Goal: Check status: Check status

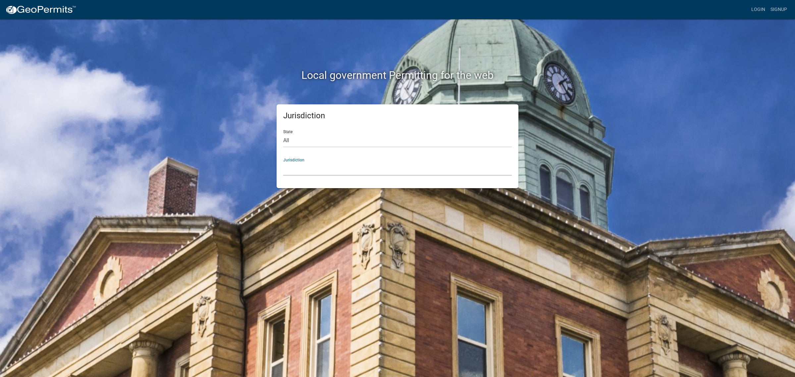
click at [328, 167] on select "[GEOGRAPHIC_DATA], [US_STATE] [GEOGRAPHIC_DATA], [US_STATE][PERSON_NAME][GEOGRA…" at bounding box center [397, 169] width 229 height 14
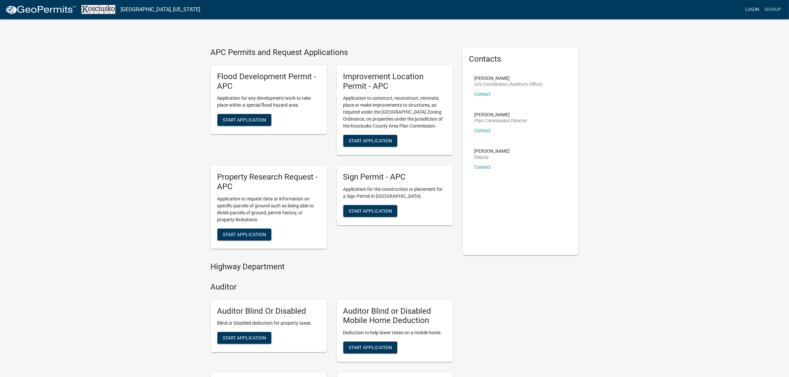
click at [752, 9] on link "Login" at bounding box center [752, 9] width 19 height 13
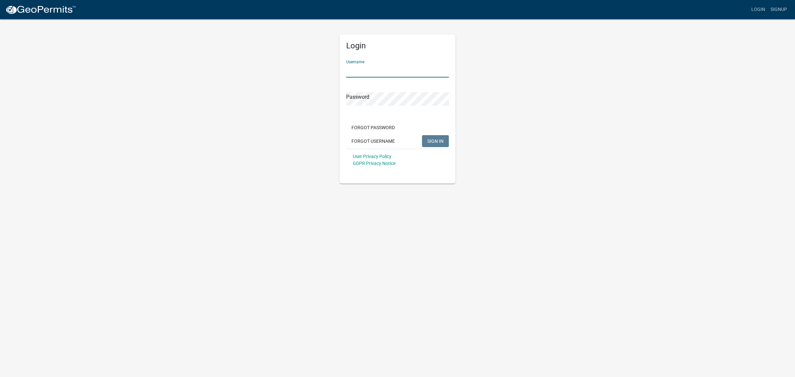
click at [374, 72] on input "Username" at bounding box center [397, 71] width 103 height 14
type input "ashlynnhatfield"
click at [430, 141] on span "SIGN IN" at bounding box center [435, 140] width 16 height 5
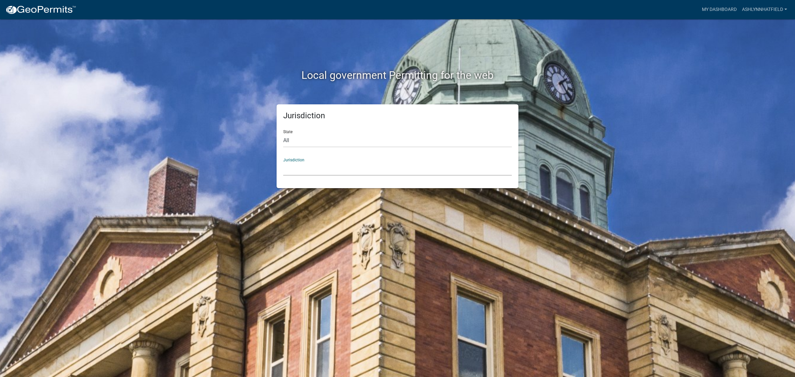
click at [326, 162] on select "[GEOGRAPHIC_DATA], [US_STATE] [GEOGRAPHIC_DATA], [US_STATE][PERSON_NAME][GEOGRA…" at bounding box center [397, 169] width 229 height 14
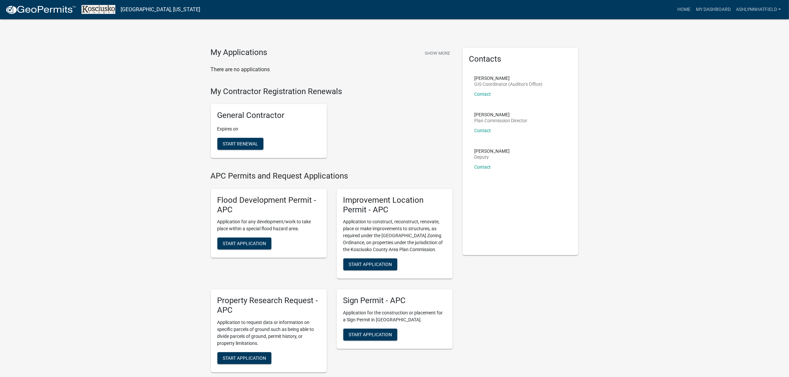
click at [434, 53] on button "Show More" at bounding box center [437, 53] width 30 height 11
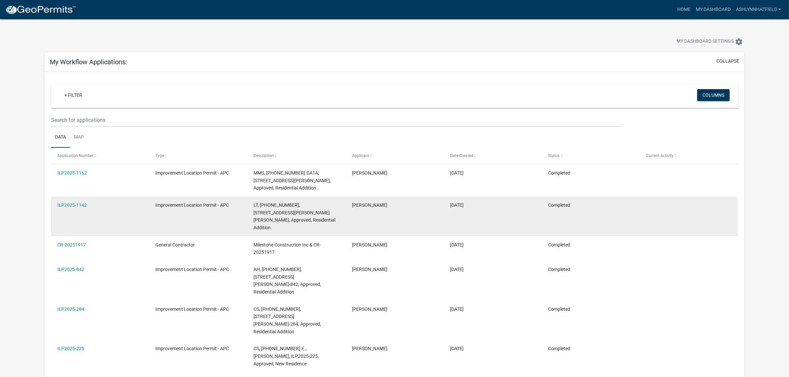
click at [647, 215] on datatable-body-cell at bounding box center [689, 216] width 98 height 40
click at [83, 205] on link "ILP2025-1142" at bounding box center [71, 204] width 29 height 5
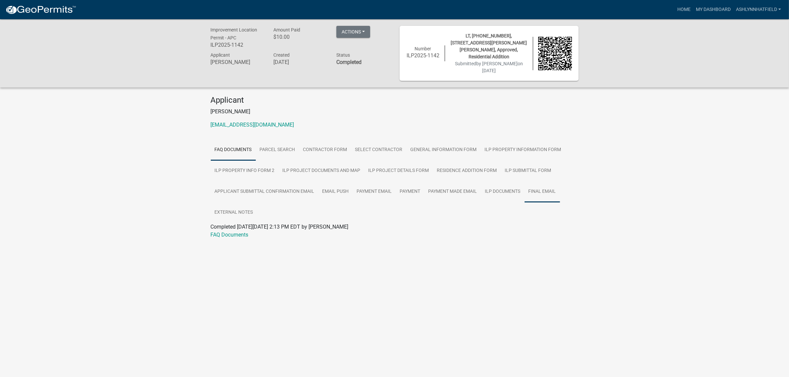
click at [554, 187] on link "Final Email" at bounding box center [542, 191] width 35 height 21
click at [508, 184] on link "ILP Documents" at bounding box center [502, 191] width 43 height 21
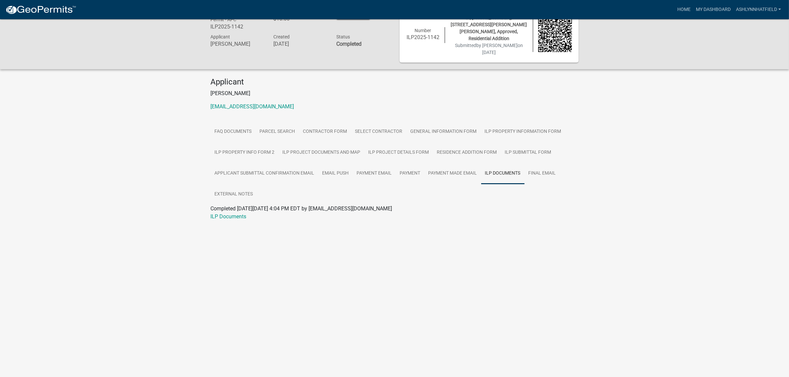
scroll to position [19, 0]
click at [229, 212] on link "ILP Documents" at bounding box center [229, 215] width 36 height 6
click at [540, 162] on link "Final Email" at bounding box center [542, 172] width 35 height 21
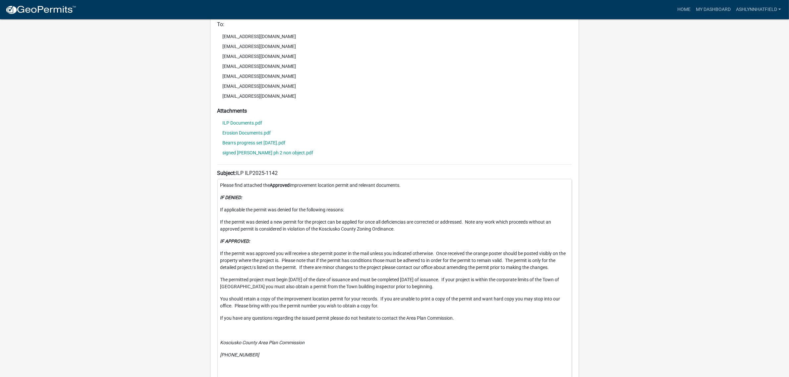
scroll to position [287, 0]
click at [248, 121] on link "ILP Documents.pdf" at bounding box center [243, 123] width 40 height 5
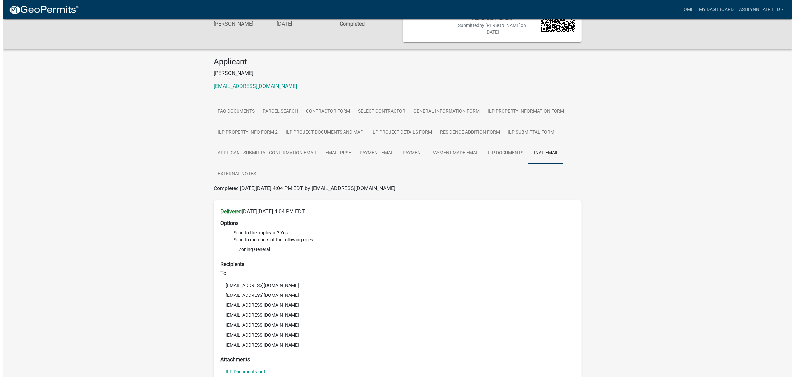
scroll to position [0, 0]
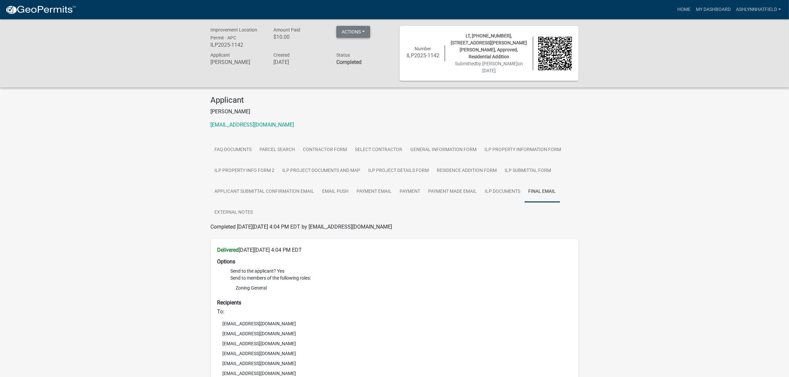
click at [360, 32] on button "Actions" at bounding box center [353, 32] width 34 height 12
click at [47, 15] on link at bounding box center [40, 10] width 71 height 14
